Goal: Find specific page/section: Find specific page/section

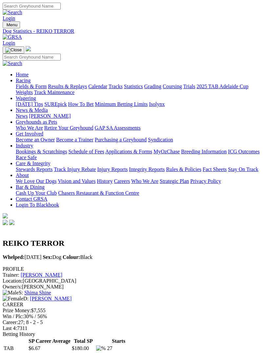
click at [5, 26] on img "Toggle navigation" at bounding box center [5, 26] width 0 height 0
click at [47, 85] on link "Fields & Form" at bounding box center [31, 86] width 31 height 6
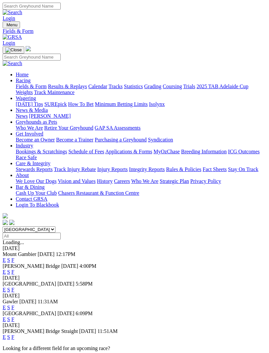
click at [14, 286] on link "F" at bounding box center [12, 289] width 3 height 6
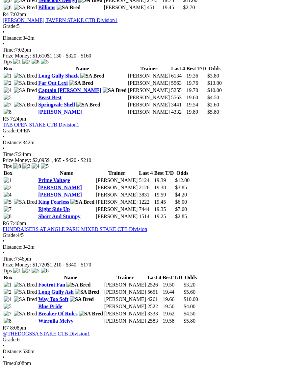
scroll to position [622, 0]
